Goal: Information Seeking & Learning: Check status

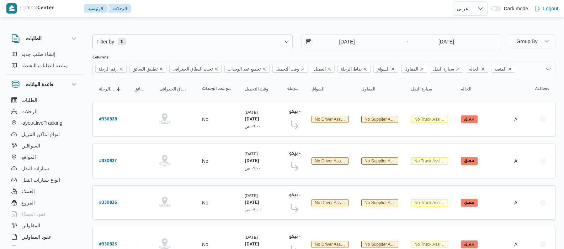
select select "ar"
click at [335, 42] on input "6/8/2025" at bounding box center [342, 42] width 81 height 14
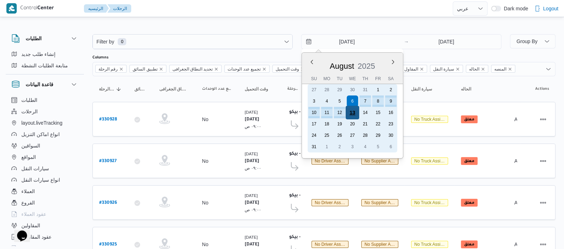
click at [354, 111] on div "13" at bounding box center [353, 113] width 14 height 14
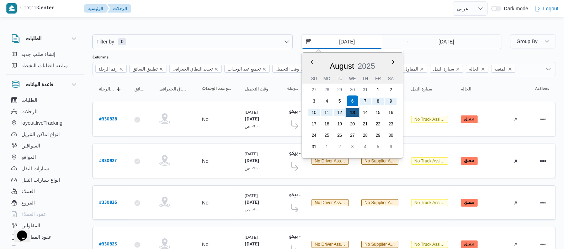
type input "13/8/2025"
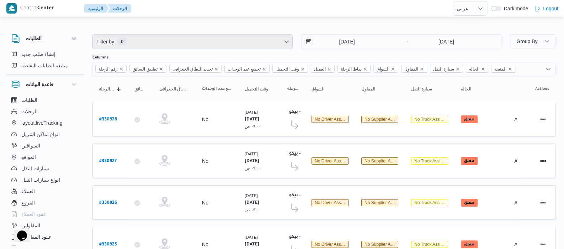
click at [179, 36] on span "Filter by 0" at bounding box center [193, 42] width 200 height 14
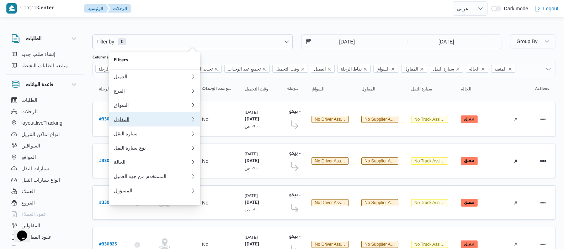
click at [140, 122] on div "المقاول" at bounding box center [151, 119] width 77 height 6
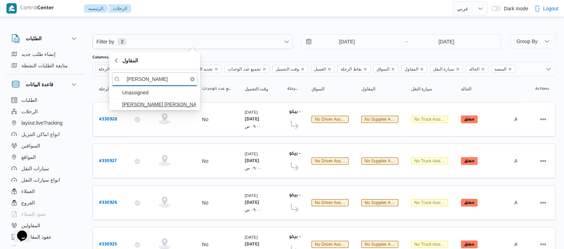
type input "عبدالله عيد"
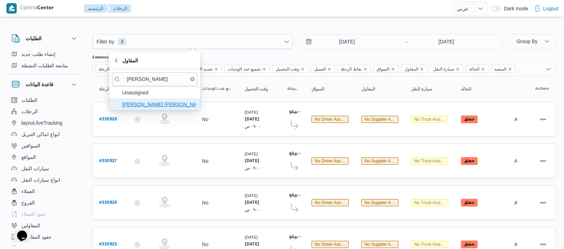
click at [152, 105] on span "عبدالله عيد عبدالسلام عبدالحافظ" at bounding box center [159, 104] width 74 height 9
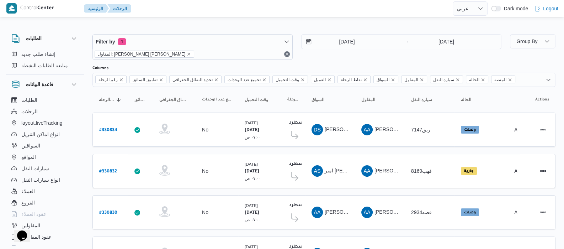
click at [85, 102] on div "الطلبات إنشاء طلب جديد متابعة الطلبات النشطة قاعدة البيانات الطلبات الرحلات lay…" at bounding box center [48, 138] width 85 height 220
click at [175, 54] on span "المقاول: عبدالله عيد عبدالسلام عبدالحافظ" at bounding box center [145, 54] width 100 height 7
click at [187, 54] on icon "remove selected entity" at bounding box center [189, 54] width 4 height 4
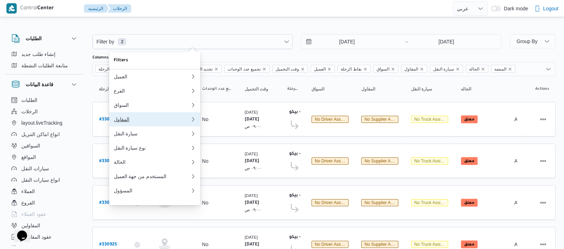
click at [136, 122] on div "المقاول" at bounding box center [150, 119] width 74 height 6
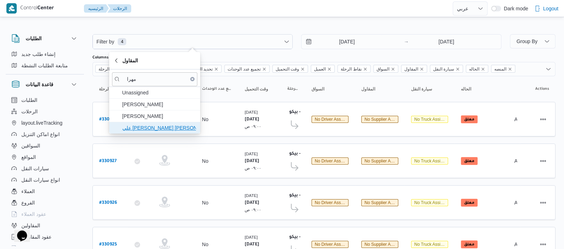
click at [145, 126] on span "علي يحيي علي مهران حسنين" at bounding box center [159, 127] width 74 height 9
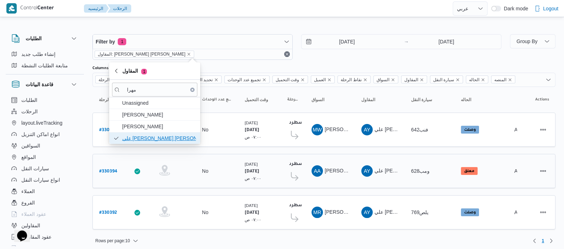
scroll to position [2, 0]
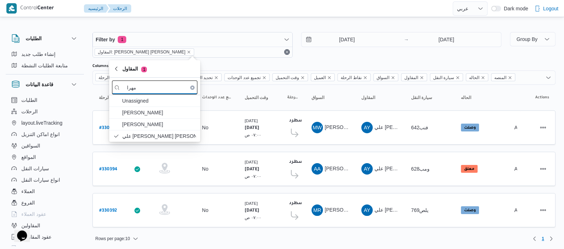
click at [173, 87] on input "مهرا" at bounding box center [154, 87] width 85 height 14
type input "م"
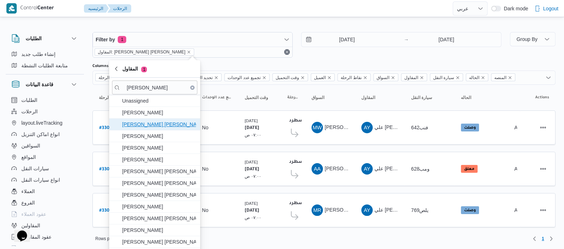
click at [149, 125] on span "محمد محمود احمد مسعود" at bounding box center [159, 124] width 74 height 9
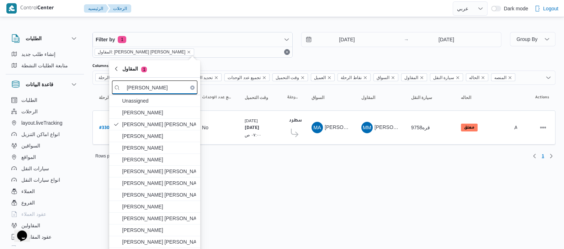
click at [179, 90] on input "محمد محمود" at bounding box center [154, 87] width 85 height 14
type input "م"
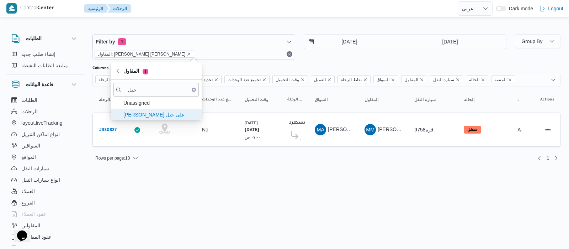
click at [166, 116] on span "طارق عبدالنبى على جبل" at bounding box center [160, 114] width 74 height 9
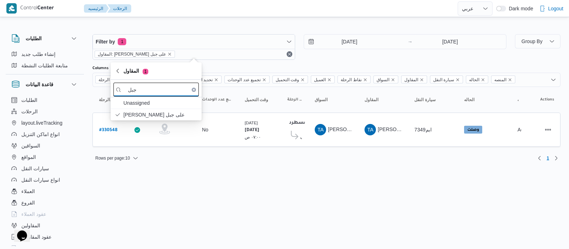
click at [159, 93] on input "جبل" at bounding box center [155, 90] width 85 height 14
type input "ج"
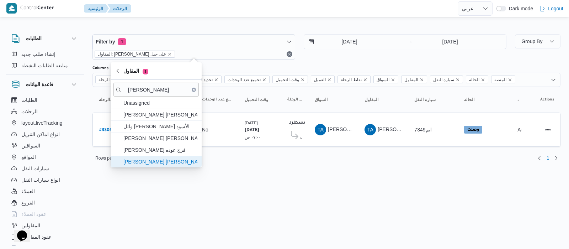
click at [178, 158] on span "محمد عيد عبدالسلام عبدالحافظ" at bounding box center [160, 161] width 74 height 9
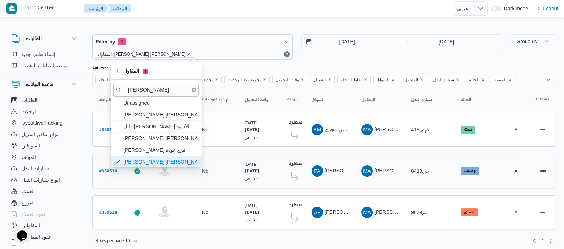
scroll to position [2, 0]
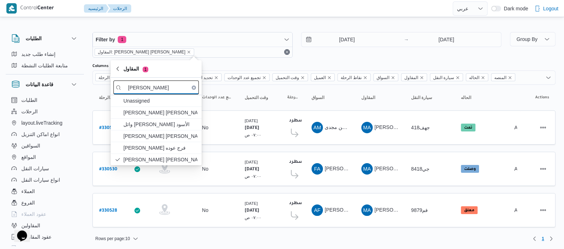
click at [177, 86] on input "محمد عيد" at bounding box center [155, 87] width 85 height 14
type input "م"
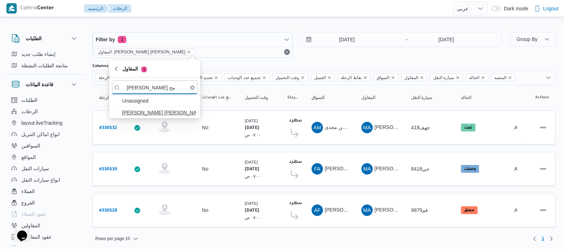
type input "عبدالمنعم مج"
click at [155, 113] on span "عبدالمنعم مجدي السيد عواد" at bounding box center [159, 112] width 74 height 9
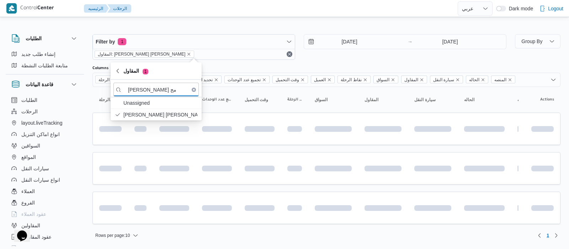
click at [86, 95] on div "الطلبات إنشاء طلب جديد متابعة الطلبات النشطة قاعدة البيانات الطلبات الرحلات lay…" at bounding box center [48, 138] width 85 height 220
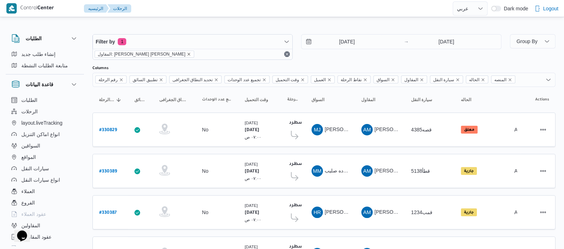
click at [187, 53] on icon "remove selected entity" at bounding box center [189, 54] width 4 height 4
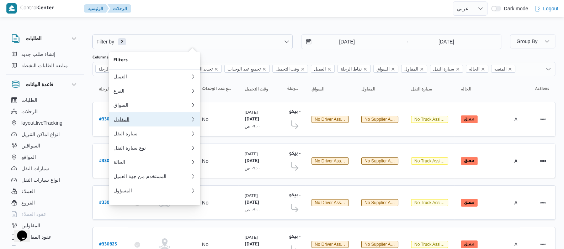
click at [133, 122] on div "المقاول" at bounding box center [150, 119] width 74 height 6
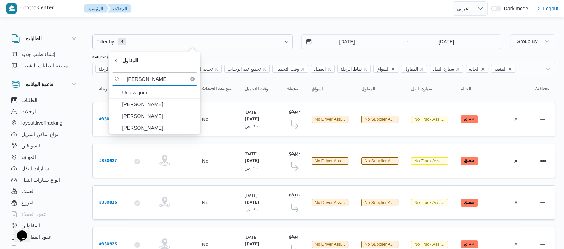
type input "عبدالناصر"
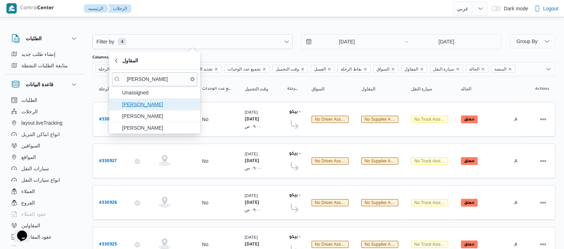
click at [149, 105] on span "علي عبدالناصر علي بخيت علي" at bounding box center [159, 104] width 74 height 9
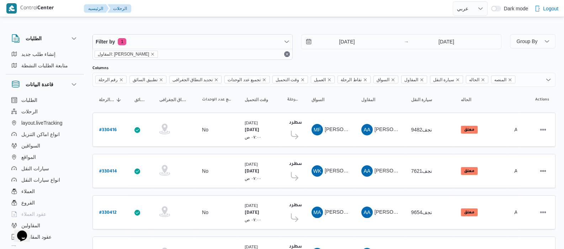
click at [89, 101] on div "الطلبات إنشاء طلب جديد متابعة الطلبات النشطة قاعدة البيانات الطلبات الرحلات lay…" at bounding box center [48, 138] width 85 height 220
click at [155, 55] on icon "remove selected entity" at bounding box center [152, 54] width 4 height 4
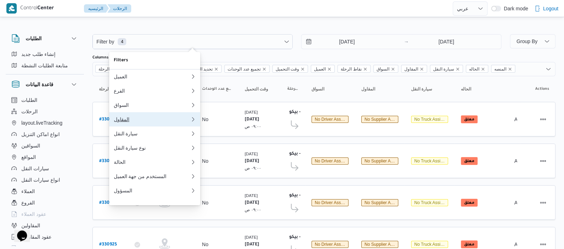
click at [119, 126] on button "المقاول 0" at bounding box center [154, 119] width 91 height 14
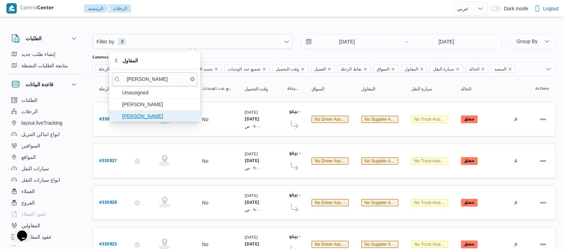
click at [160, 114] on span "جمال صبحي سيد احمد" at bounding box center [159, 116] width 74 height 9
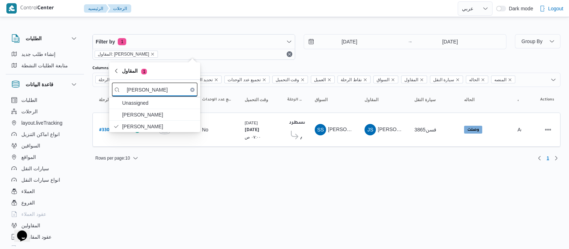
click at [158, 88] on input "جمال ص" at bounding box center [154, 90] width 85 height 14
type input "ج"
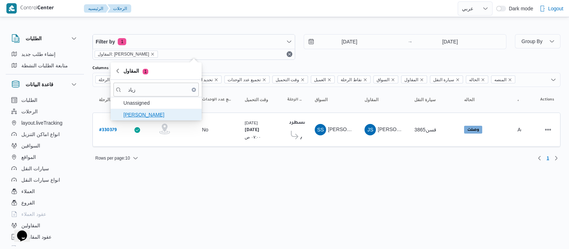
click at [142, 109] on span "زياد محمد سيد عتريس" at bounding box center [155, 114] width 85 height 11
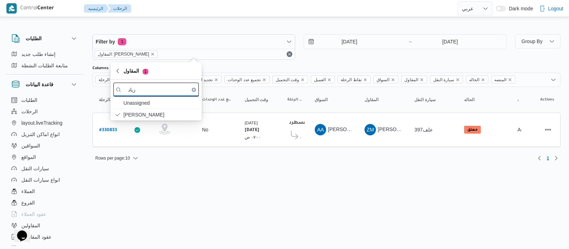
click at [175, 86] on input "زياد" at bounding box center [155, 90] width 85 height 14
type input "ز"
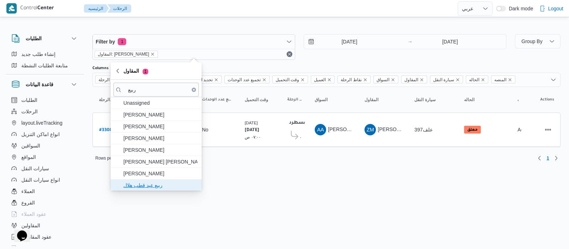
click at [170, 188] on span "ربيع عيد قطب هلال" at bounding box center [160, 185] width 74 height 9
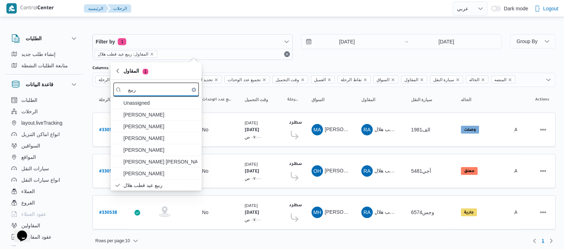
click at [161, 91] on input "ربيع" at bounding box center [155, 90] width 85 height 14
type input "ر"
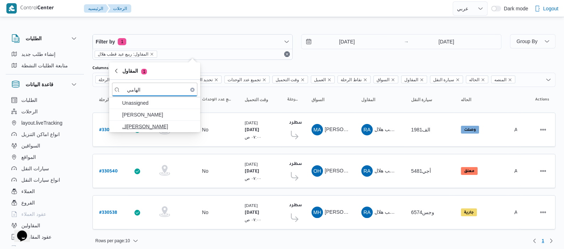
type input "الهامي"
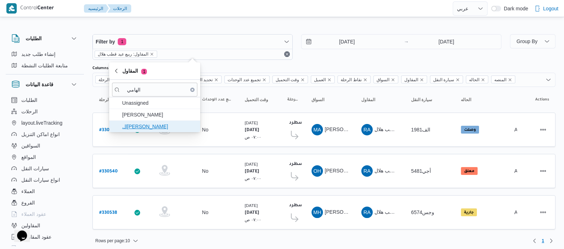
click at [160, 124] on span "الهامي محمد خالد علي" at bounding box center [159, 126] width 74 height 9
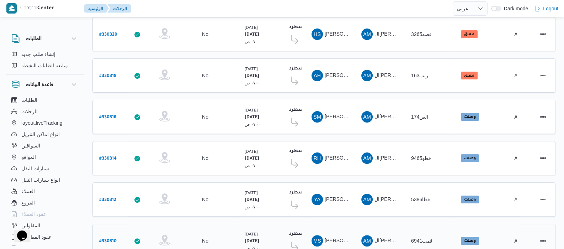
scroll to position [286, 0]
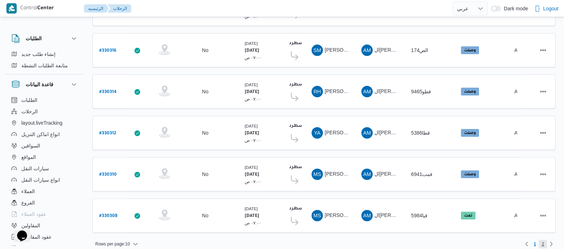
click at [542, 239] on span "2" at bounding box center [543, 243] width 2 height 9
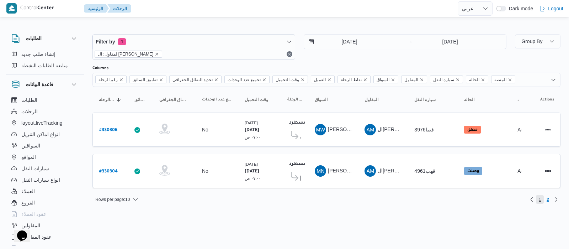
click at [537, 198] on span "1" at bounding box center [540, 199] width 8 height 9
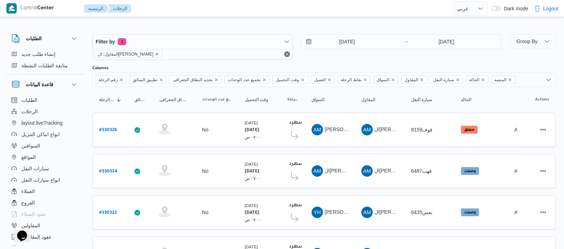
click at [157, 53] on icon "remove selected entity" at bounding box center [157, 54] width 4 height 4
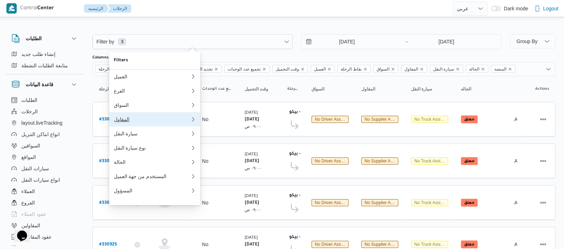
click at [132, 122] on div "المقاول" at bounding box center [150, 119] width 74 height 6
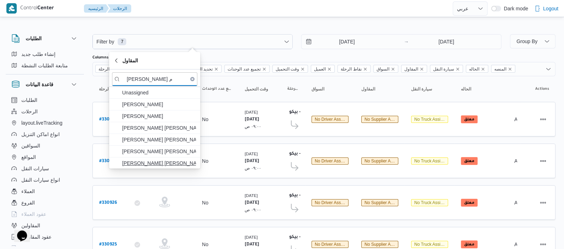
type input "عبدالمنعم م"
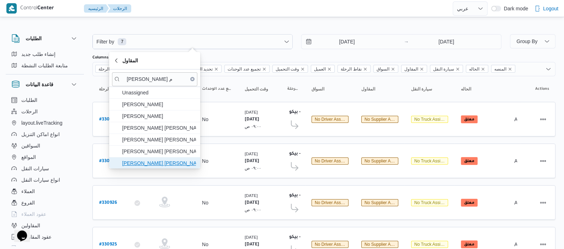
click at [160, 163] on span "عبدالمنعم مجدي السيد عواد" at bounding box center [159, 163] width 74 height 9
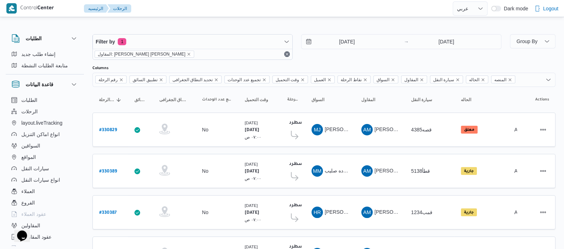
click at [84, 101] on div "الطلبات إنشاء طلب جديد متابعة الطلبات النشطة قاعدة البيانات الطلبات الرحلات lay…" at bounding box center [48, 138] width 85 height 220
click at [188, 53] on icon "remove selected entity" at bounding box center [189, 54] width 3 height 3
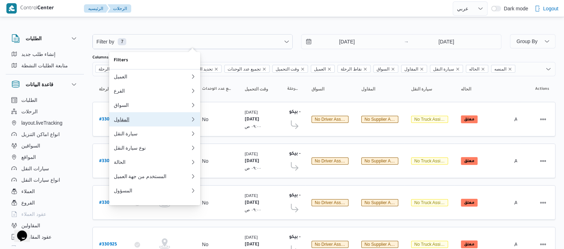
click at [128, 122] on div "المقاول" at bounding box center [150, 119] width 74 height 6
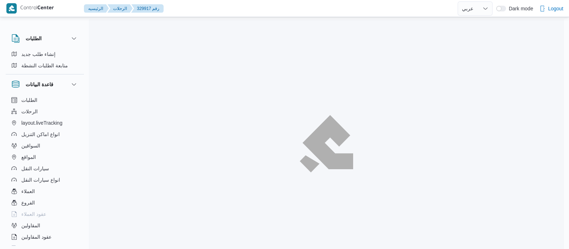
select select "ar"
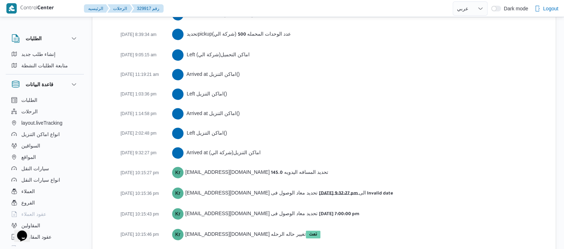
scroll to position [1326, 0]
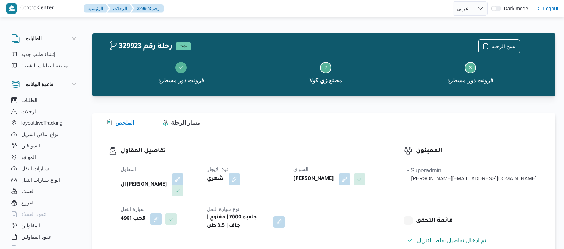
select select "ar"
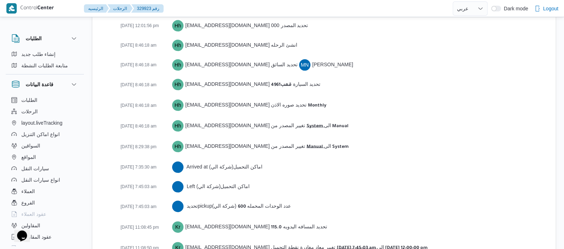
scroll to position [1150, 0]
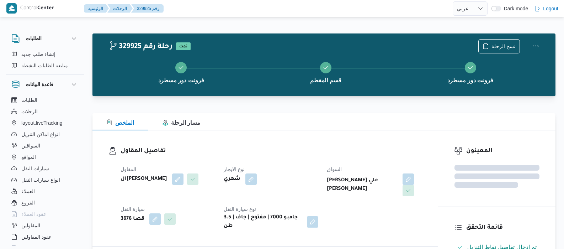
select select "ar"
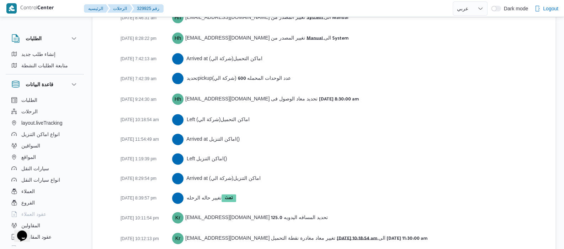
scroll to position [1209, 0]
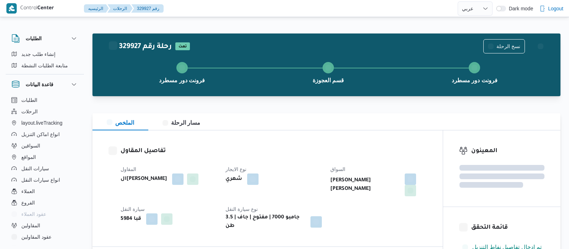
select select "ar"
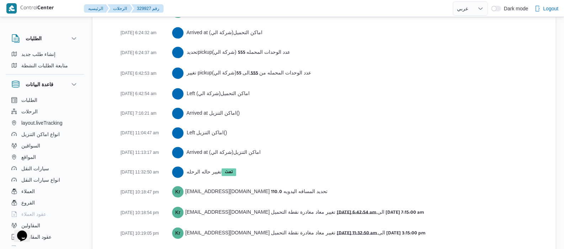
scroll to position [1209, 0]
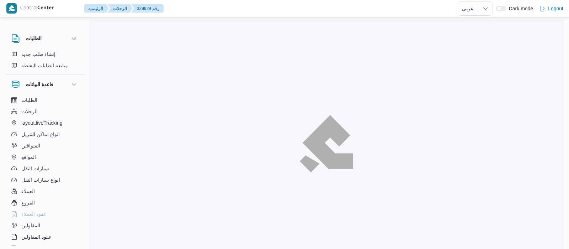
select select "ar"
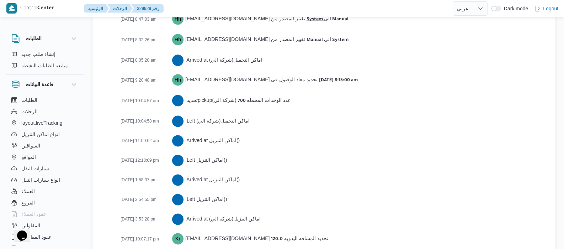
scroll to position [1236, 0]
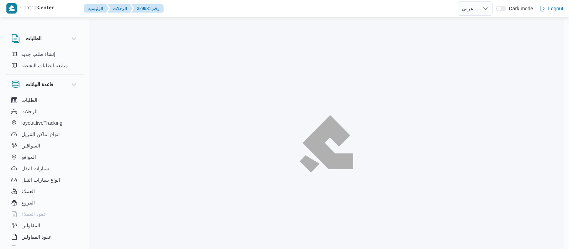
select select "ar"
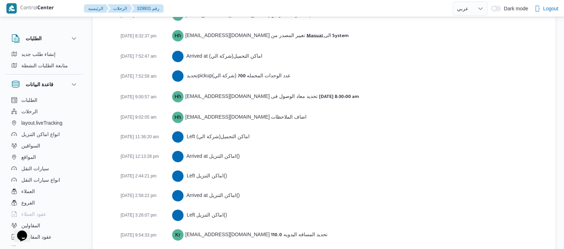
scroll to position [1293, 0]
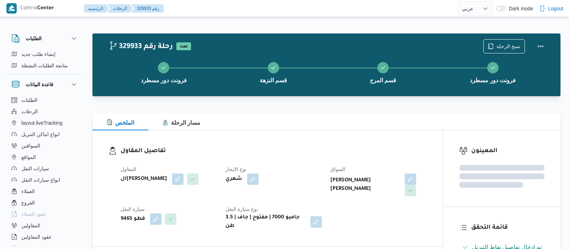
select select "ar"
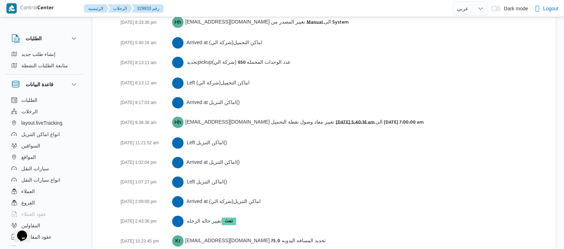
scroll to position [1216, 0]
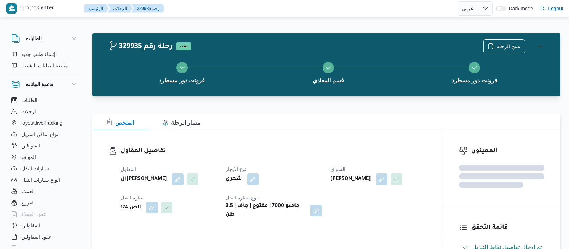
select select "ar"
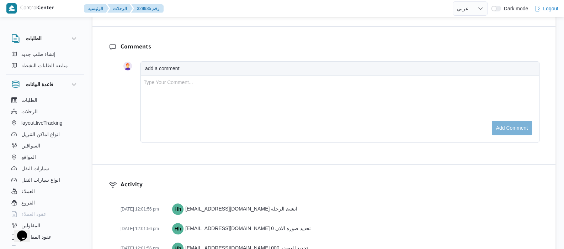
scroll to position [1178, 0]
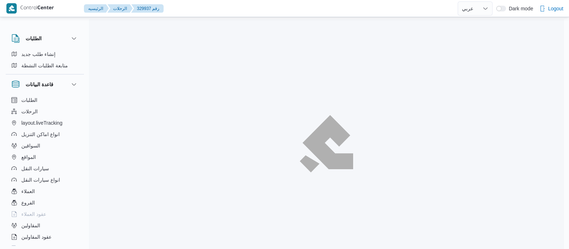
select select "ar"
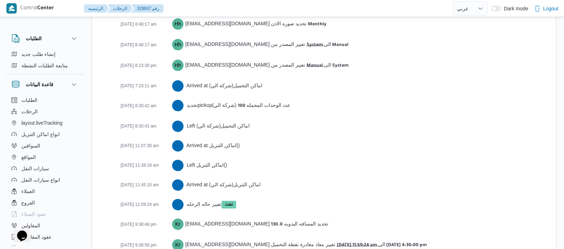
scroll to position [1169, 0]
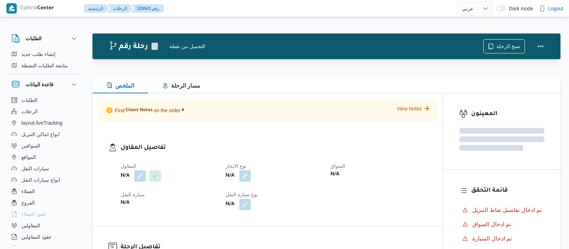
select select "ar"
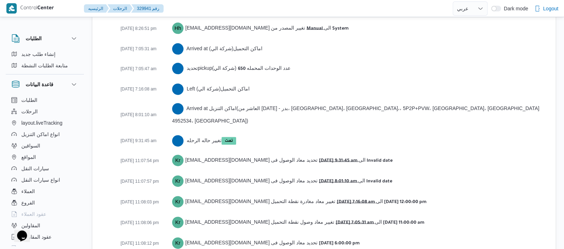
scroll to position [1210, 0]
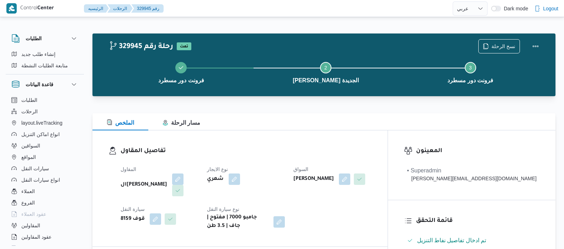
select select "ar"
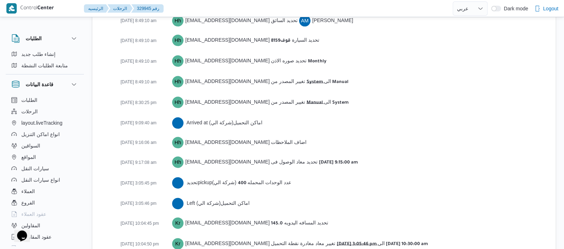
scroll to position [1159, 0]
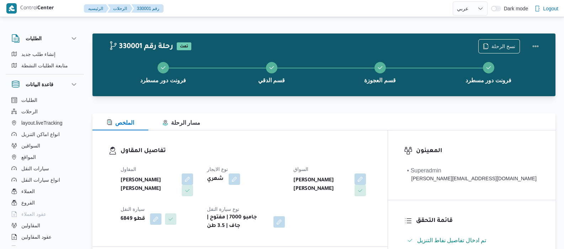
select select "ar"
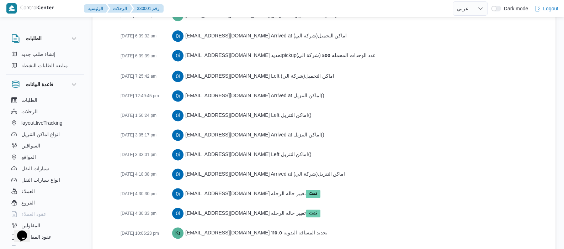
scroll to position [1227, 0]
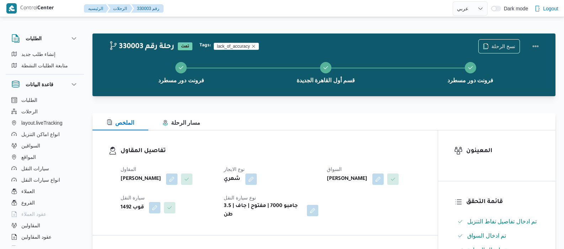
select select "ar"
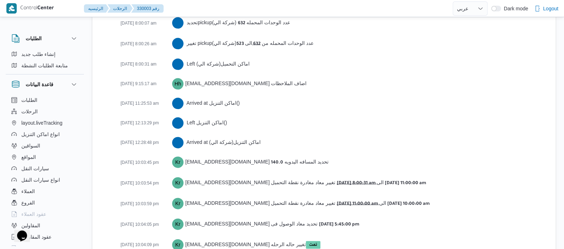
scroll to position [1190, 0]
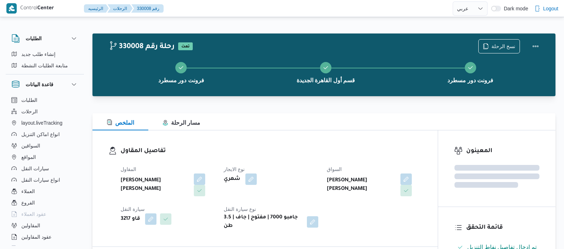
select select "ar"
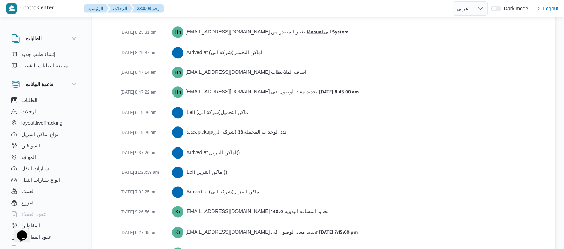
scroll to position [1150, 0]
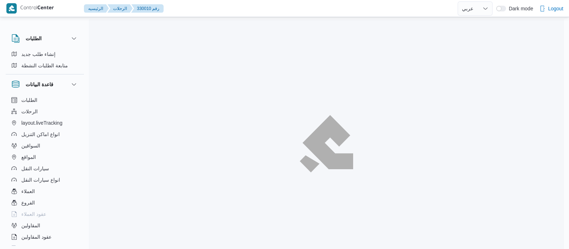
select select "ar"
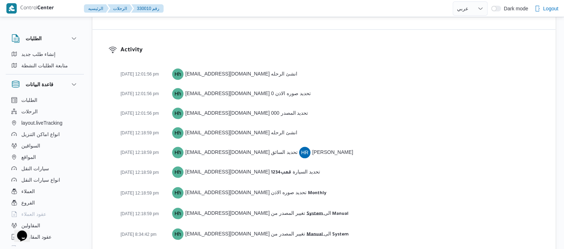
scroll to position [1149, 0]
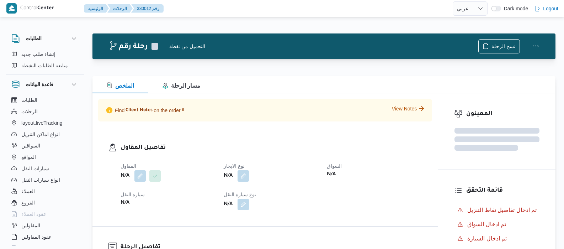
select select "ar"
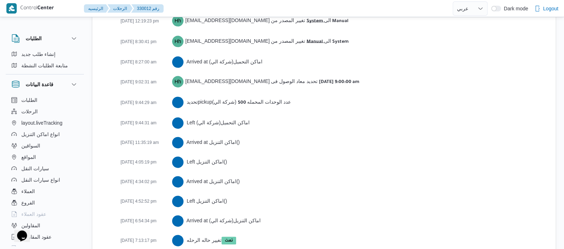
scroll to position [1227, 0]
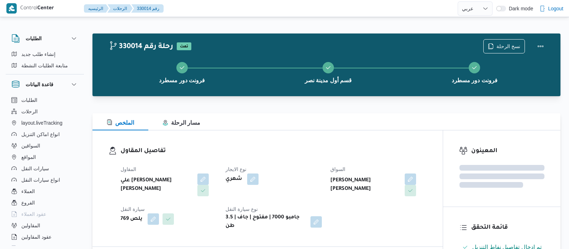
select select "ar"
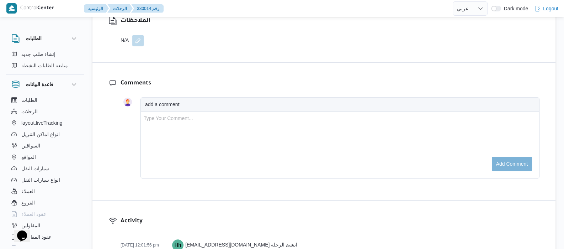
scroll to position [1229, 0]
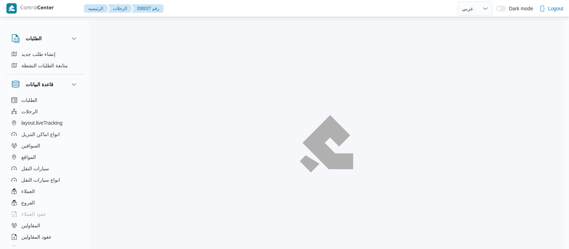
select select "ar"
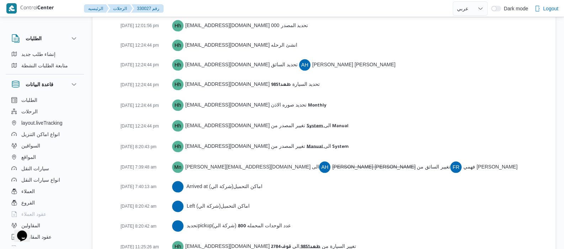
scroll to position [1190, 0]
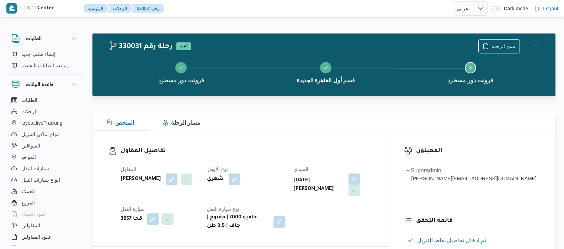
select select "ar"
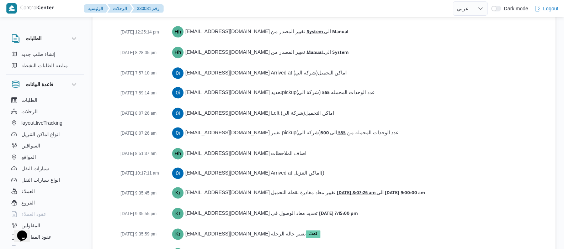
scroll to position [1190, 0]
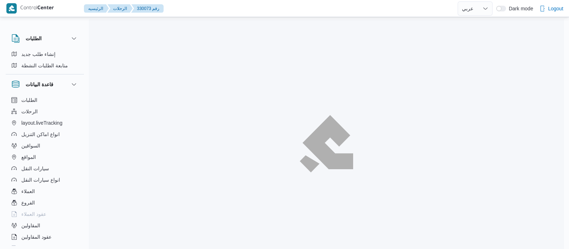
select select "ar"
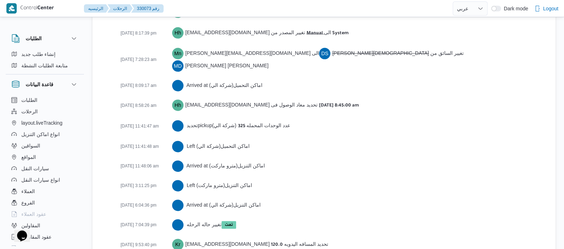
scroll to position [1209, 0]
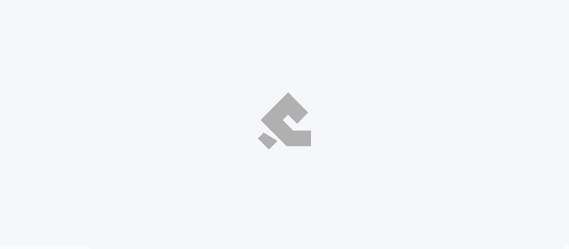
select select "ar"
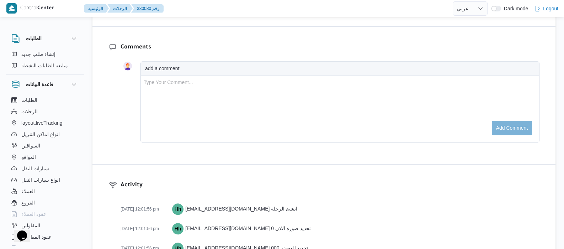
scroll to position [1131, 0]
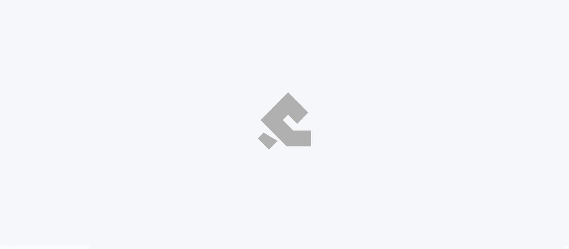
select select "ar"
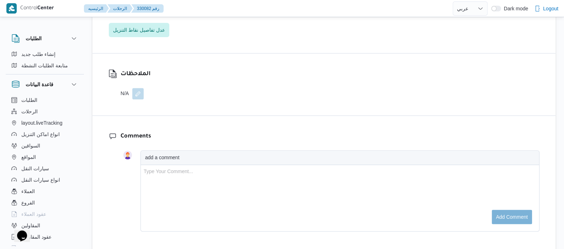
scroll to position [1169, 0]
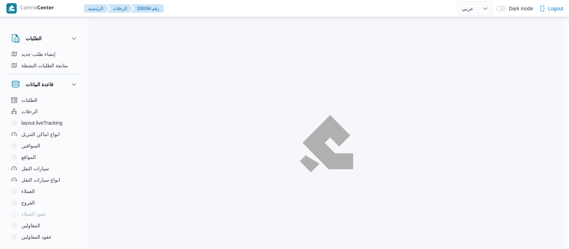
select select "ar"
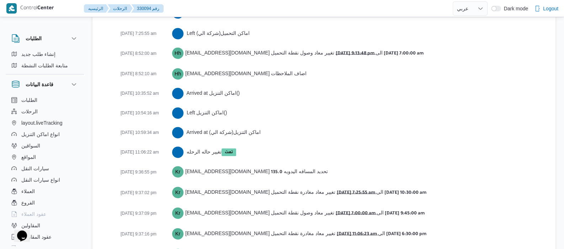
scroll to position [1268, 0]
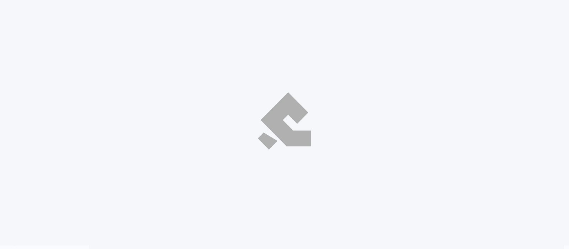
select select "ar"
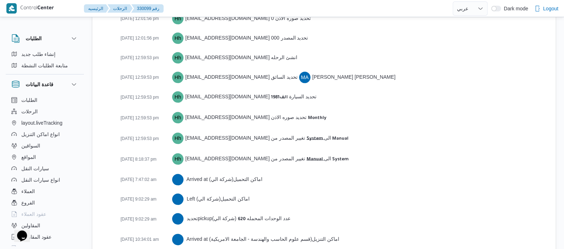
scroll to position [1169, 0]
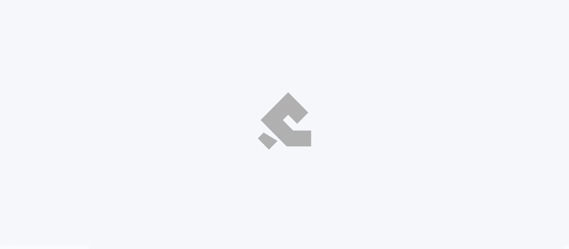
select select "ar"
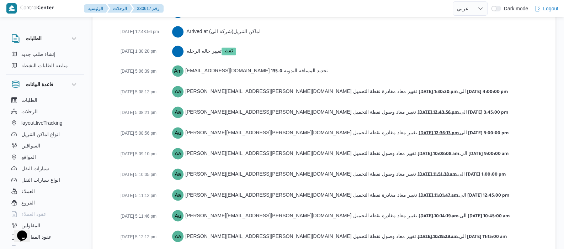
scroll to position [1497, 0]
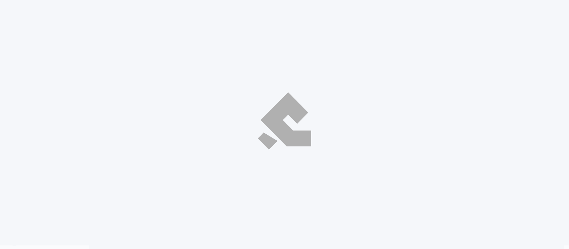
select select "ar"
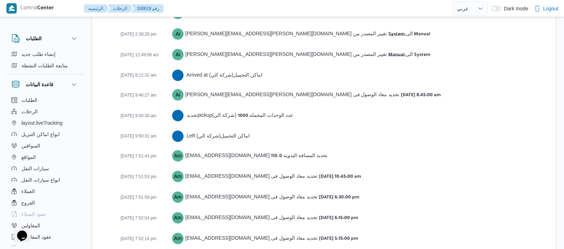
scroll to position [1184, 0]
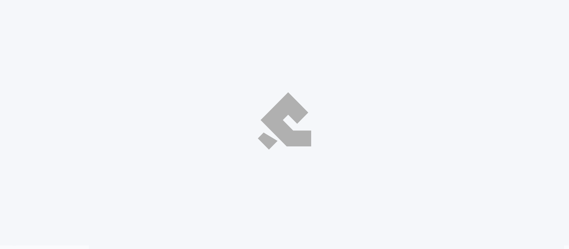
select select "ar"
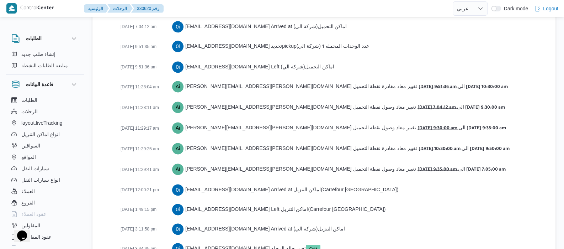
scroll to position [1323, 0]
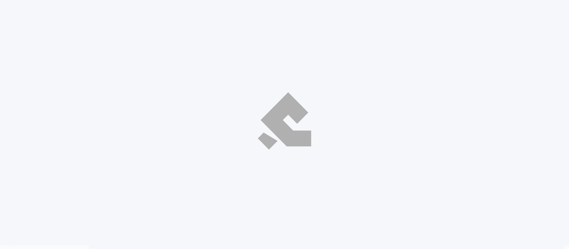
select select "ar"
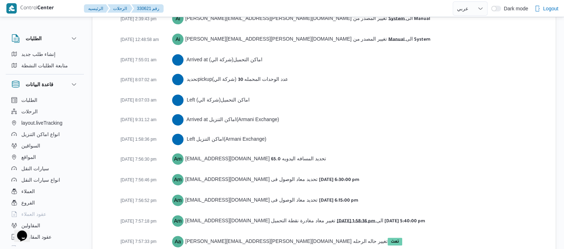
scroll to position [1203, 0]
